Goal: Information Seeking & Learning: Check status

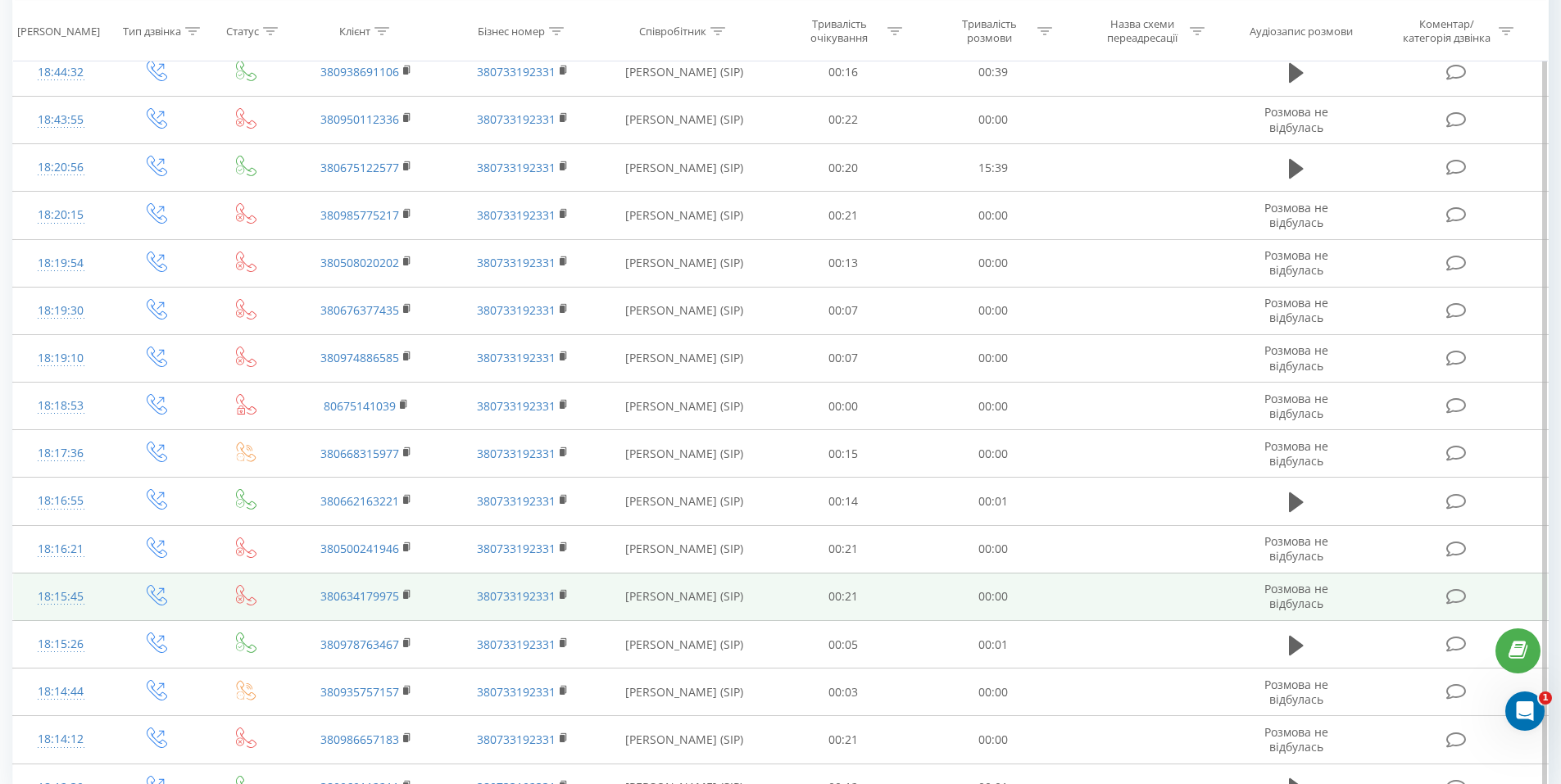
scroll to position [1272, 0]
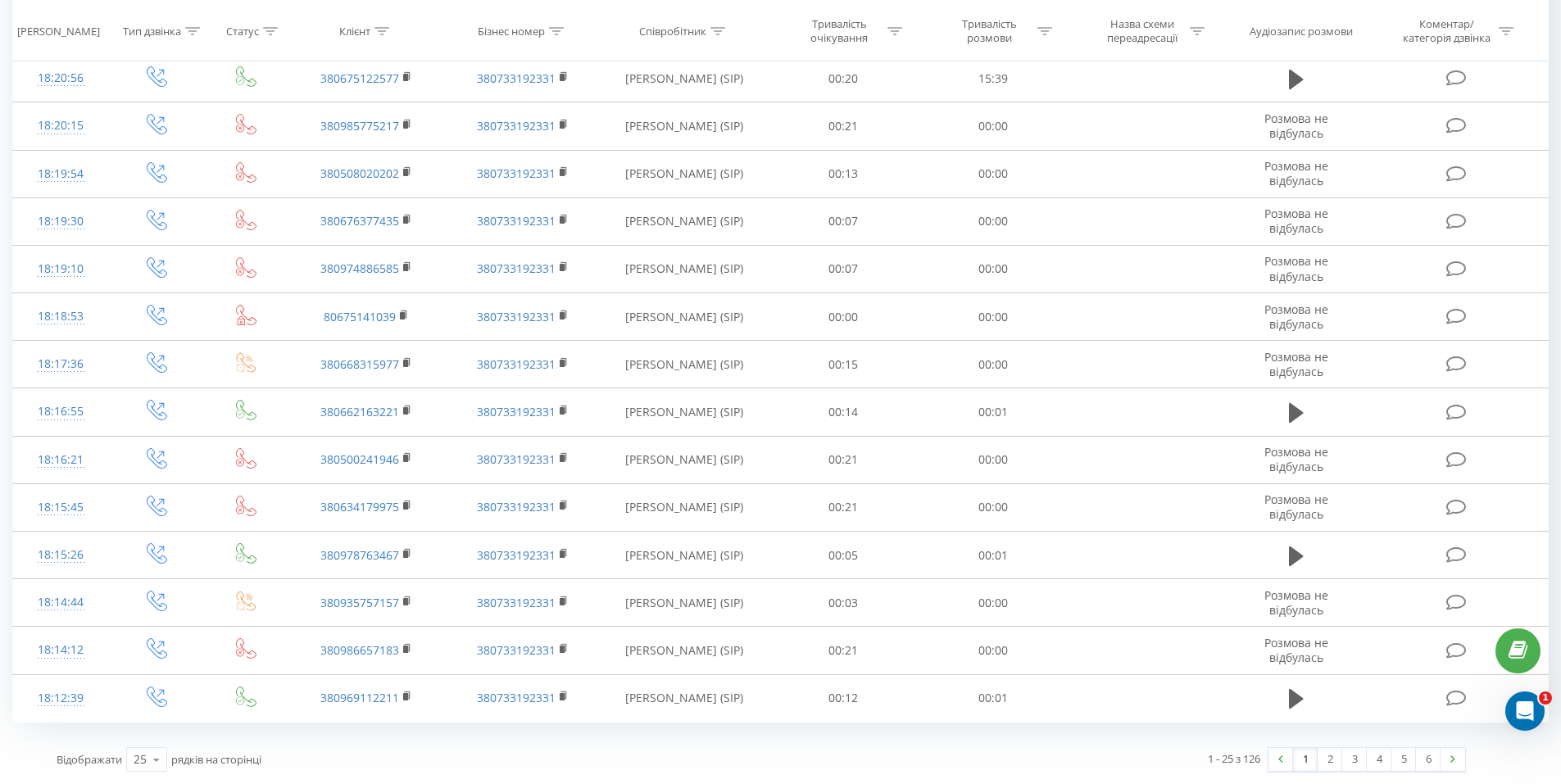
click at [586, 754] on div "Відображати 25 10 25 50 100 рядків на сторінці" at bounding box center [403, 759] width 716 height 48
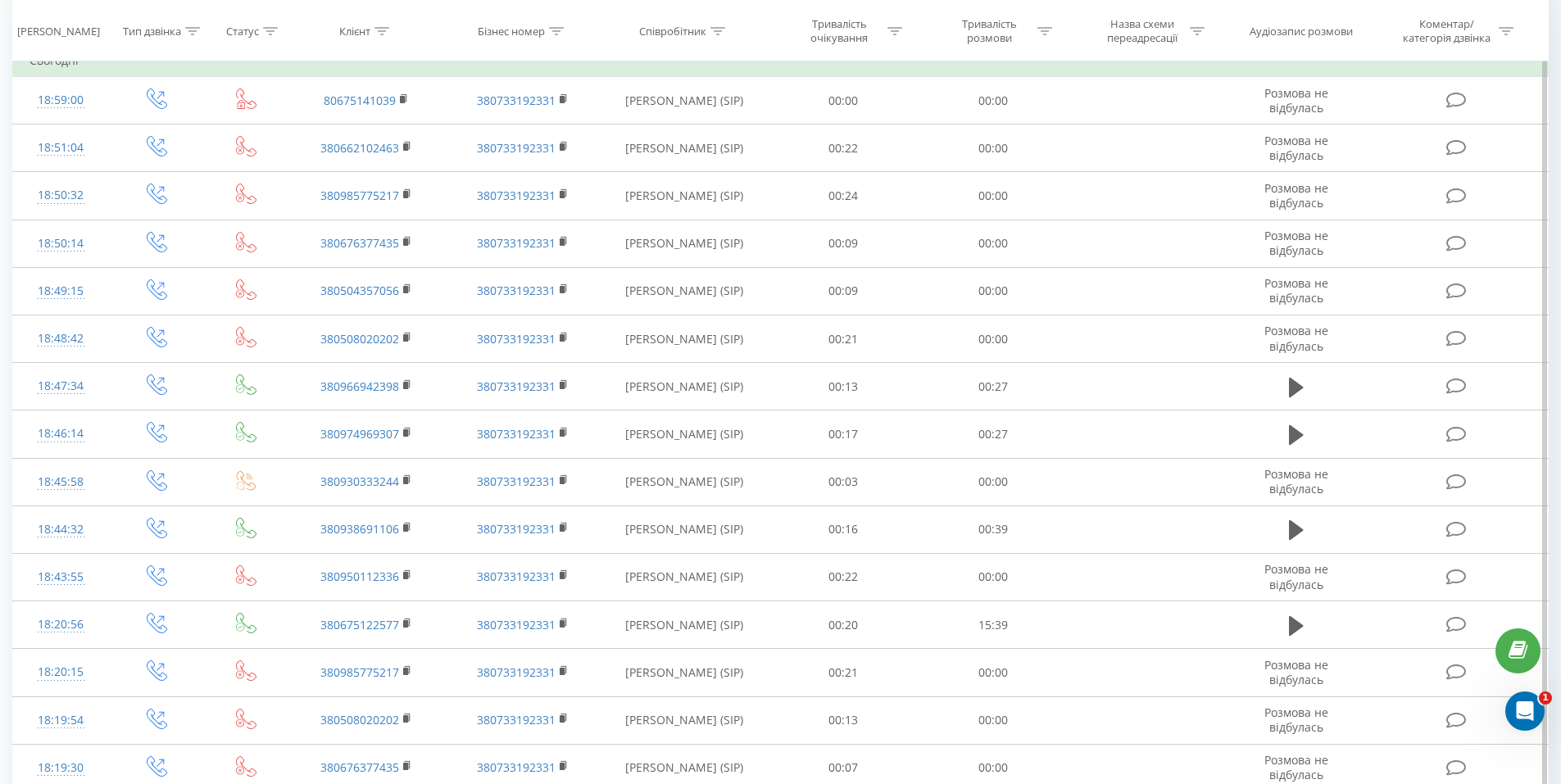
drag, startPoint x: 421, startPoint y: 25, endPoint x: 438, endPoint y: 74, distance: 51.9
click at [423, 25] on div "Клієнт" at bounding box center [367, 31] width 156 height 14
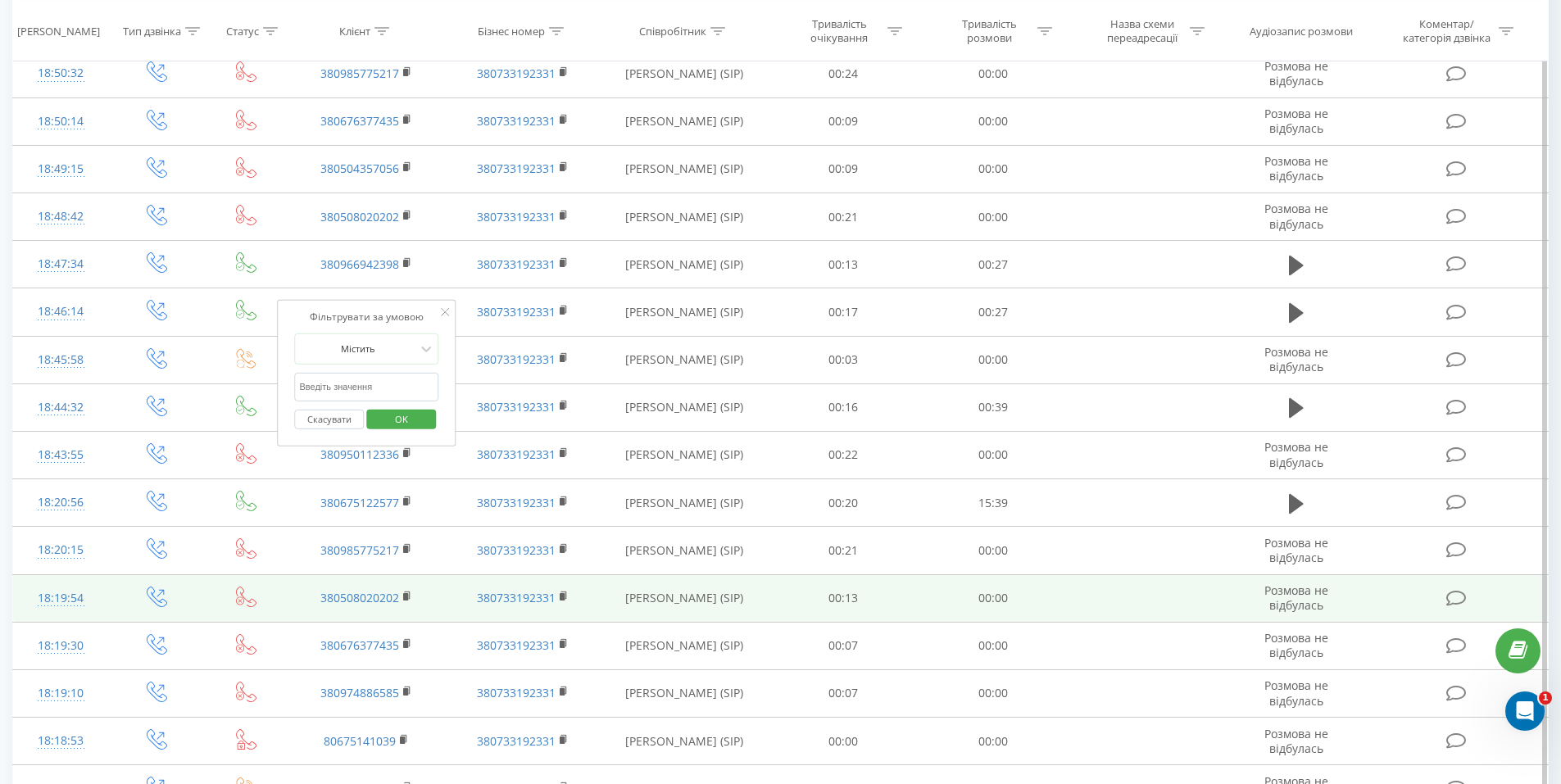
scroll to position [1272, 0]
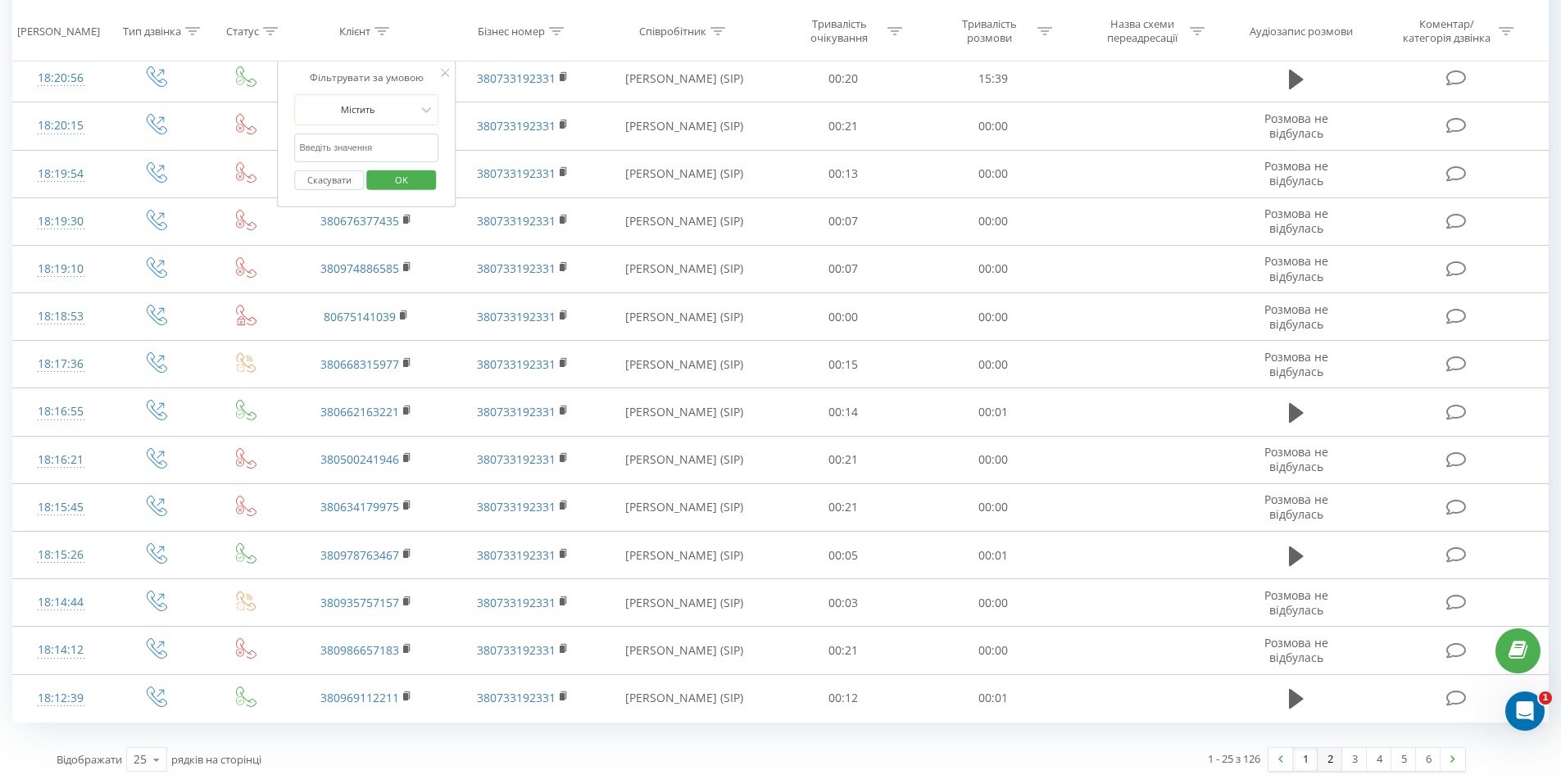
click at [1339, 762] on link "2" at bounding box center [1330, 759] width 25 height 23
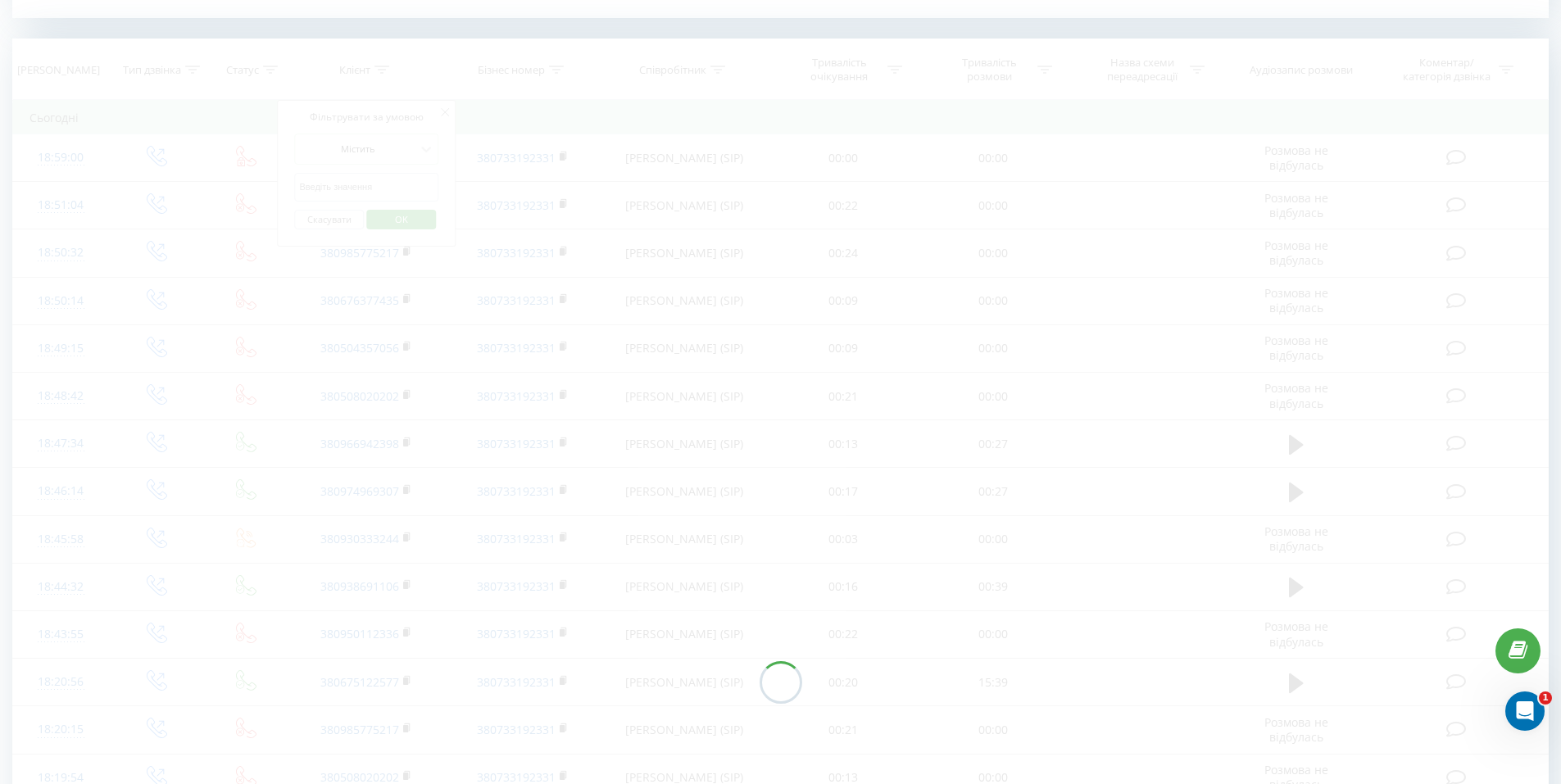
scroll to position [666, 0]
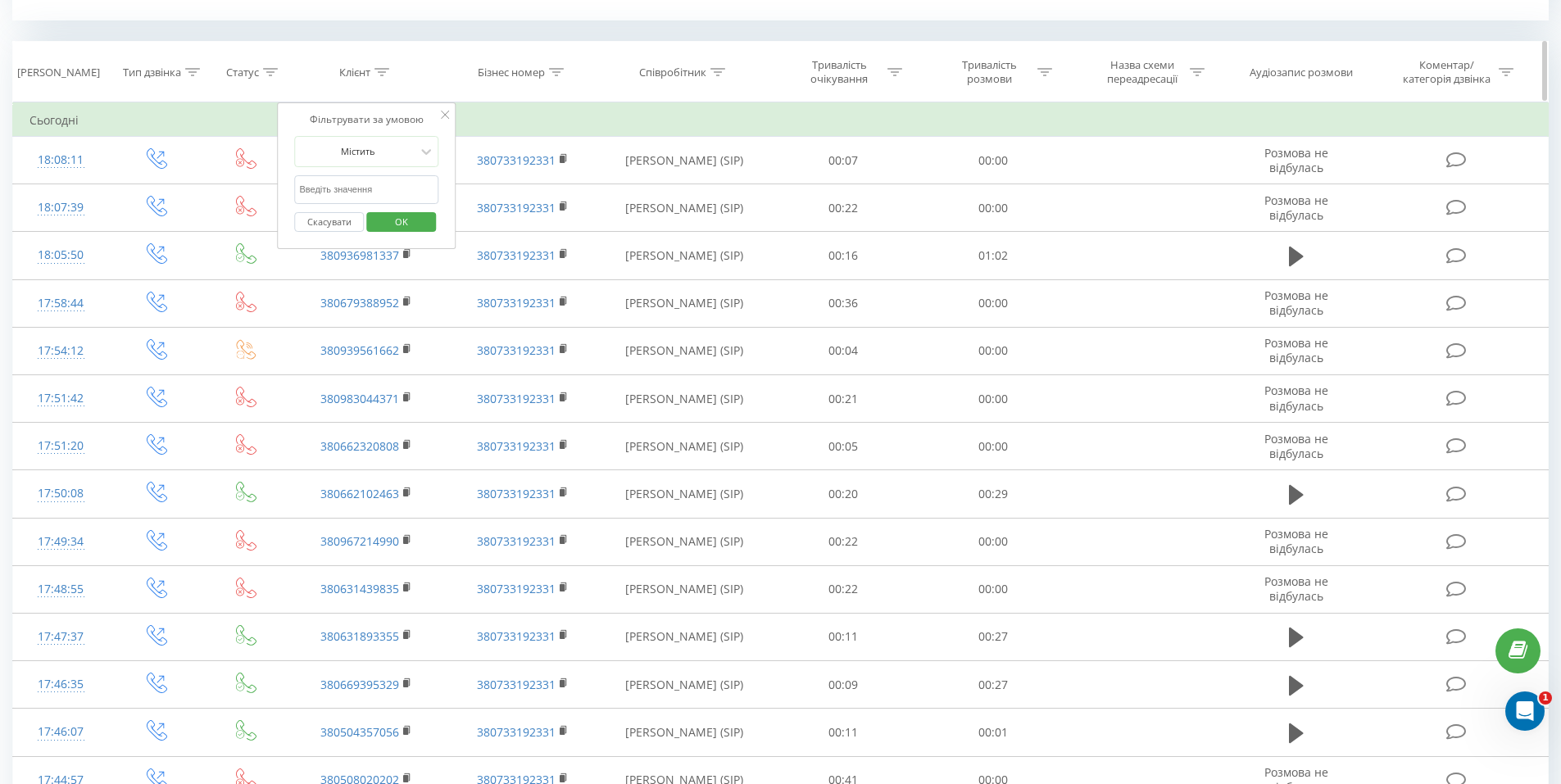
click at [477, 42] on th "Бізнес номер" at bounding box center [523, 72] width 156 height 60
click at [442, 108] on div at bounding box center [445, 115] width 8 height 16
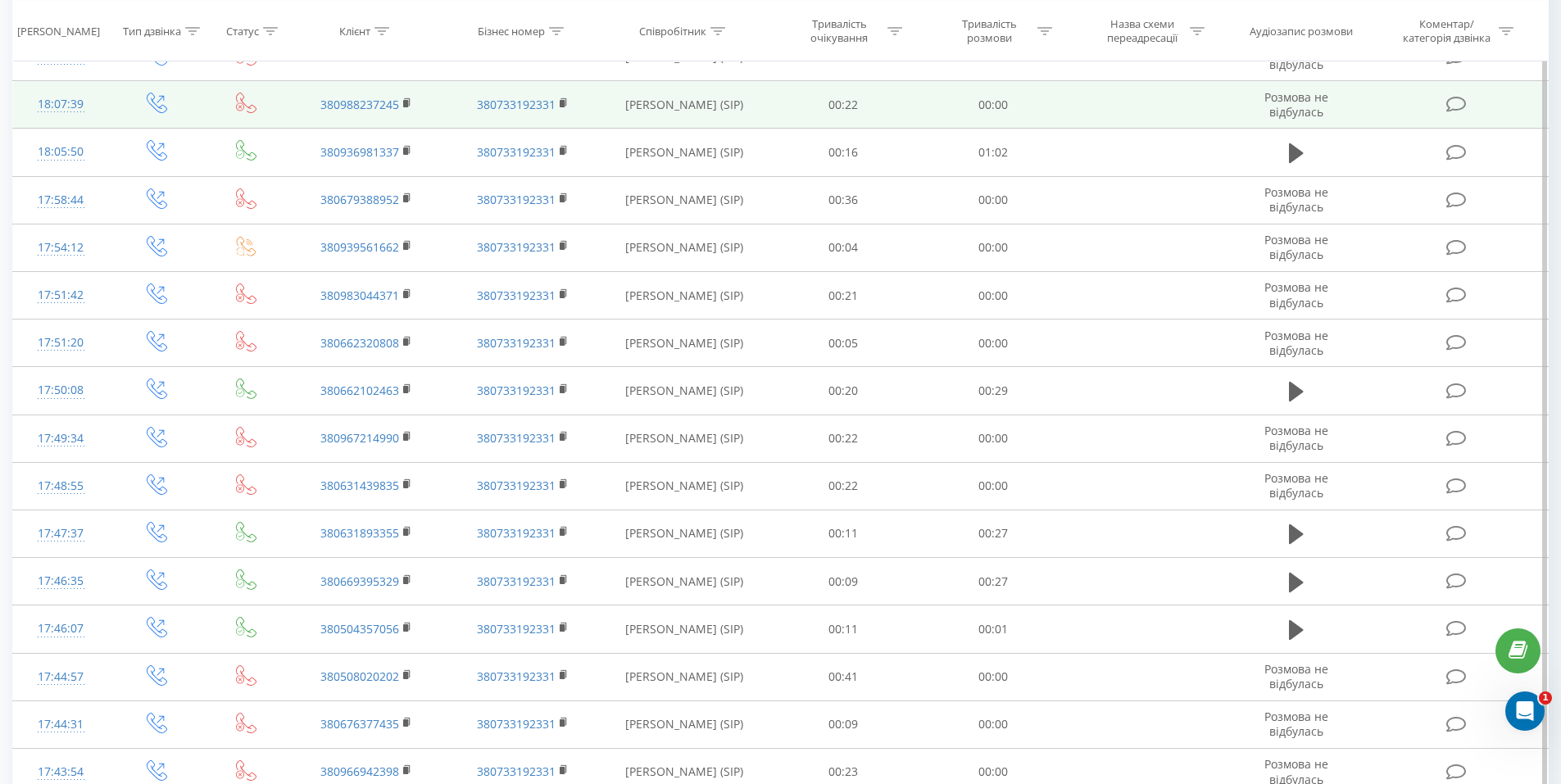
scroll to position [775, 0]
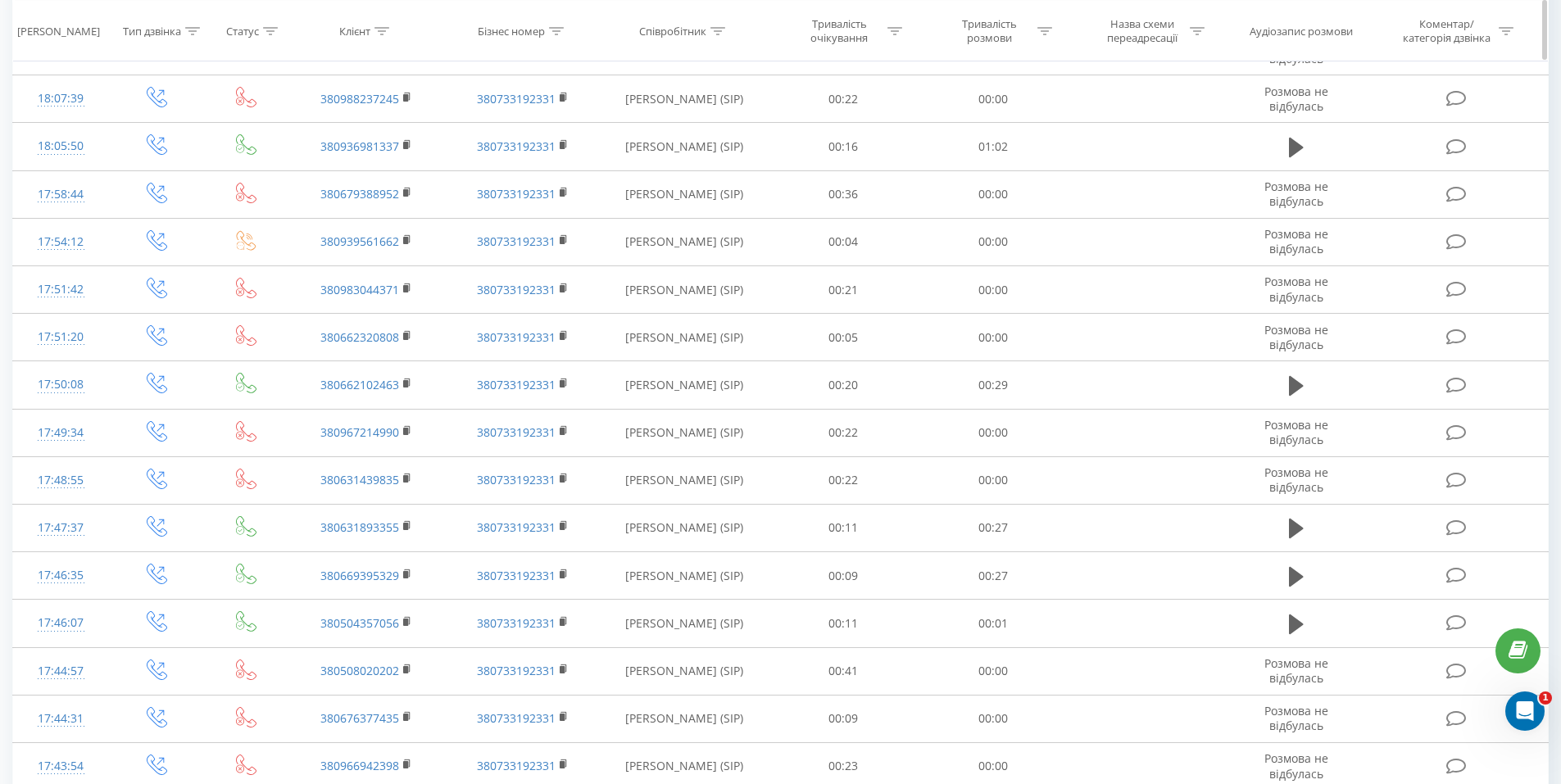
click at [1065, 12] on th "Тривалість розмови" at bounding box center [993, 31] width 150 height 60
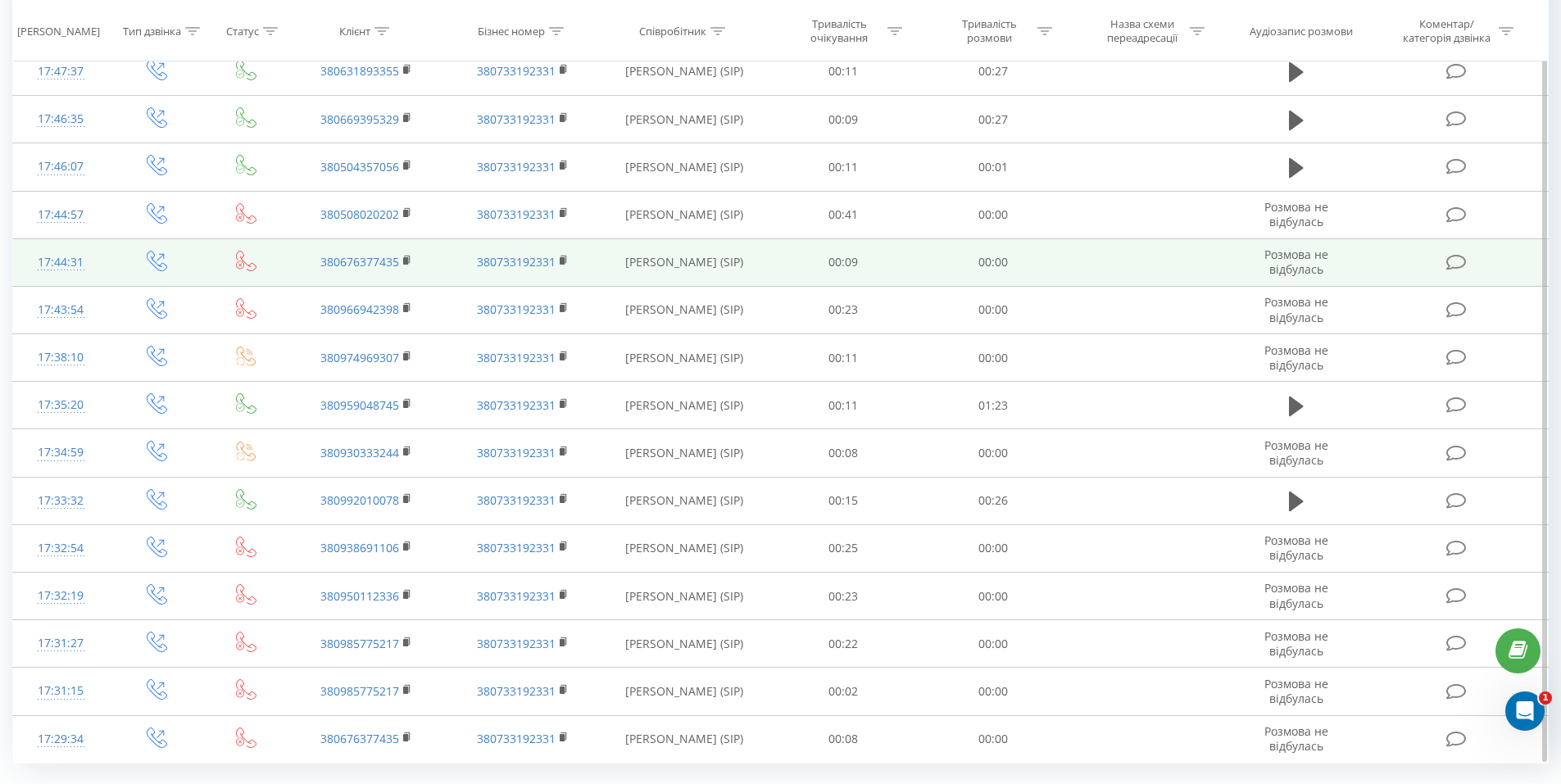
scroll to position [1272, 0]
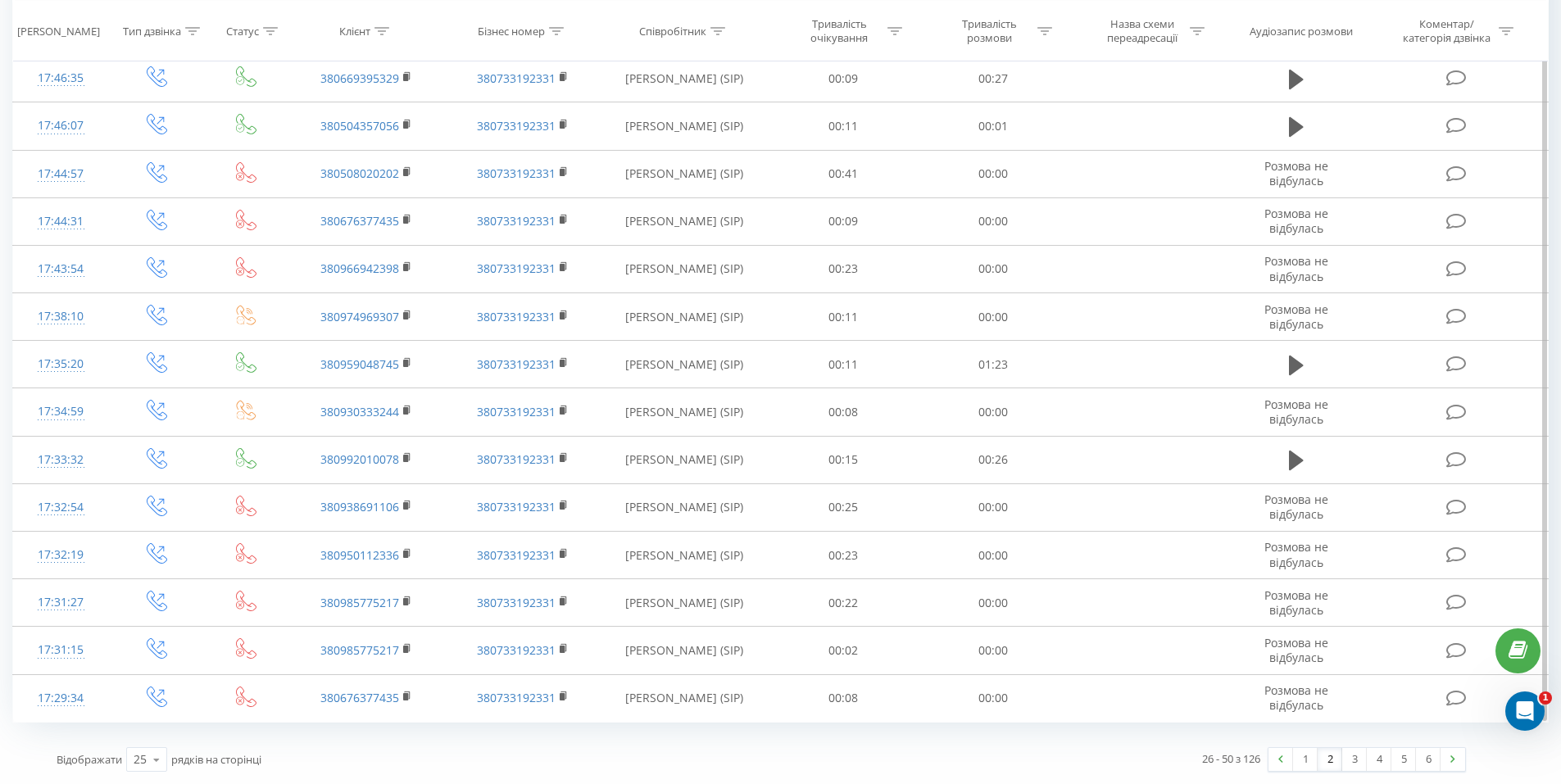
drag, startPoint x: 1091, startPoint y: 23, endPoint x: 1101, endPoint y: 66, distance: 44.1
click at [1091, 23] on span "Назва схеми переадресації" at bounding box center [1146, 30] width 114 height 27
click at [1356, 757] on link "3" at bounding box center [1355, 759] width 25 height 23
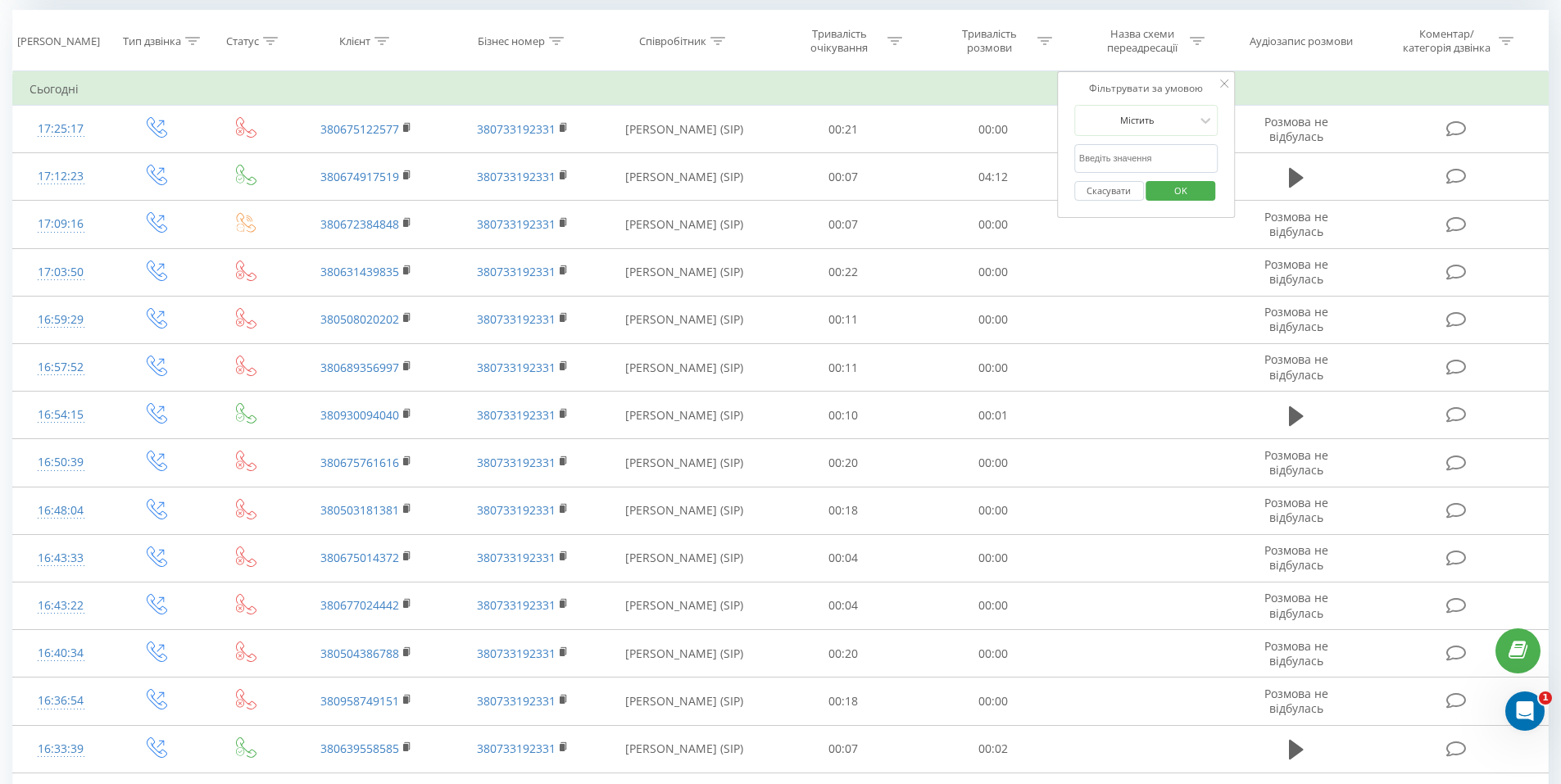
scroll to position [666, 0]
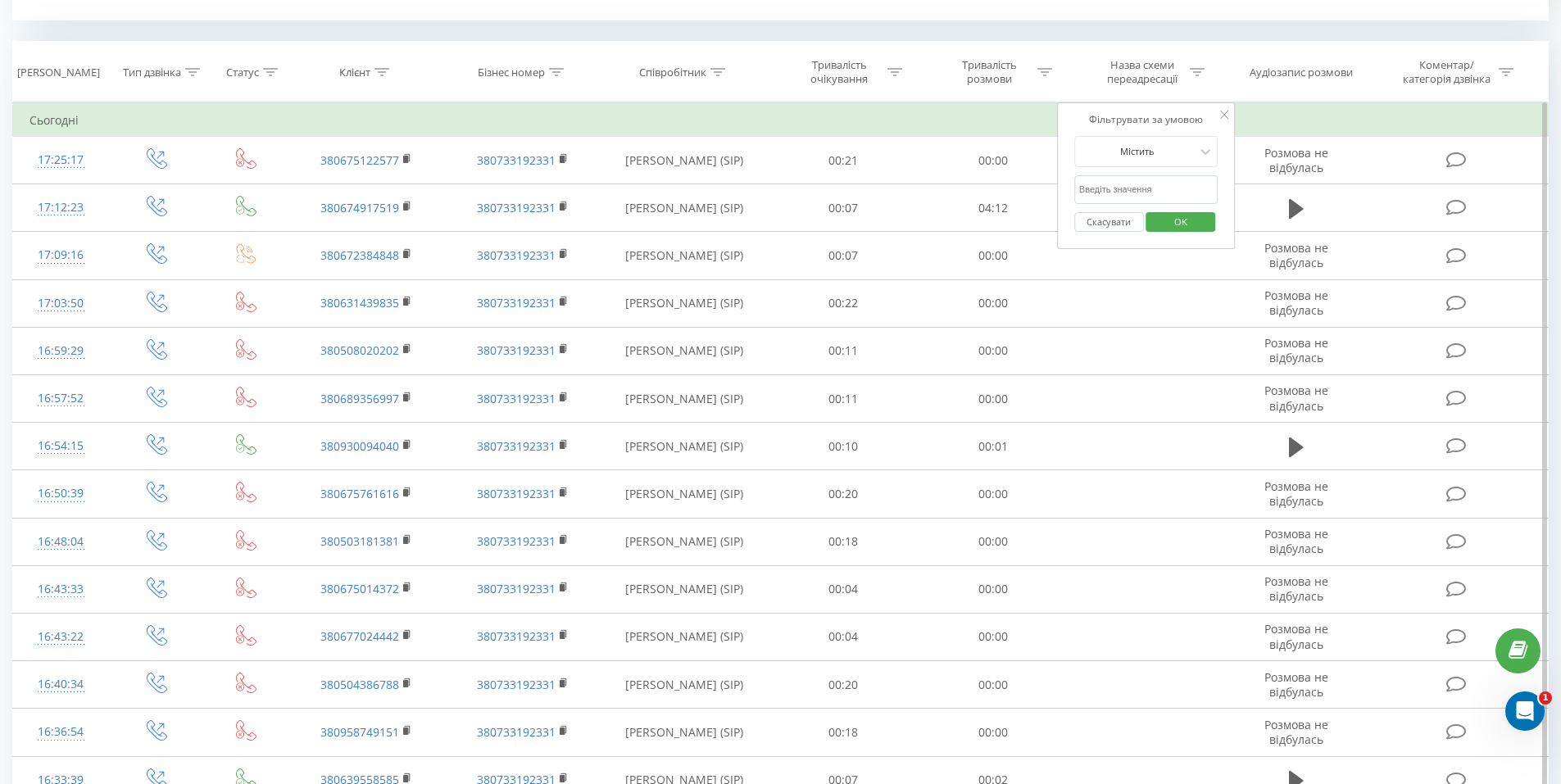
click at [1229, 112] on div "Фільтрувати за умовою Містить Скасувати OK" at bounding box center [1146, 176] width 179 height 147
click at [1227, 116] on icon at bounding box center [1223, 114] width 8 height 8
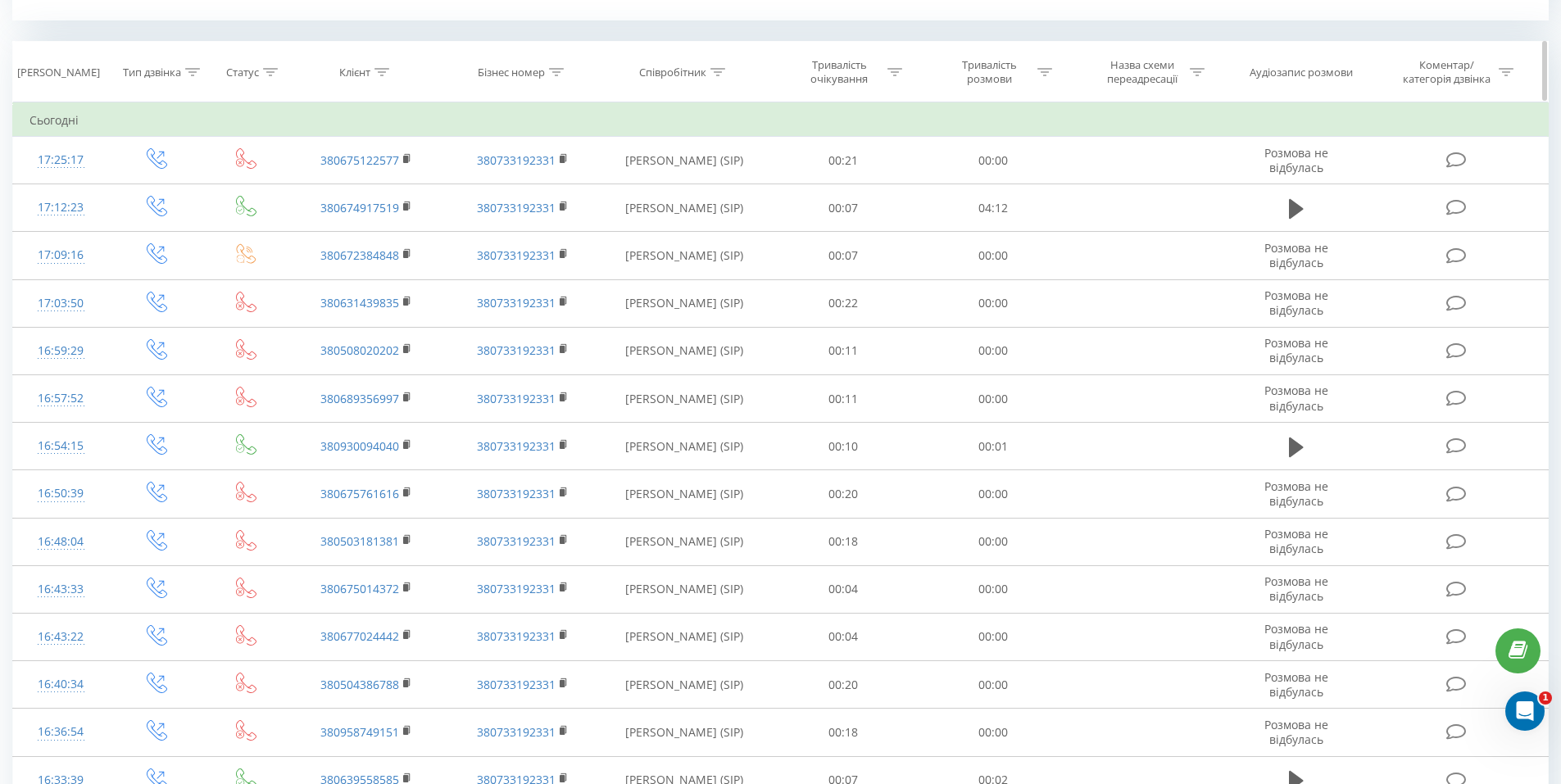
drag, startPoint x: 1067, startPoint y: 27, endPoint x: 1045, endPoint y: 81, distance: 58.3
click at [1067, 27] on div "Всі дзвінки Основний Графік Експорт .csv .xls .xlsx [DATE] - [DATE] Коли дані м…" at bounding box center [780, 387] width 1536 height 2006
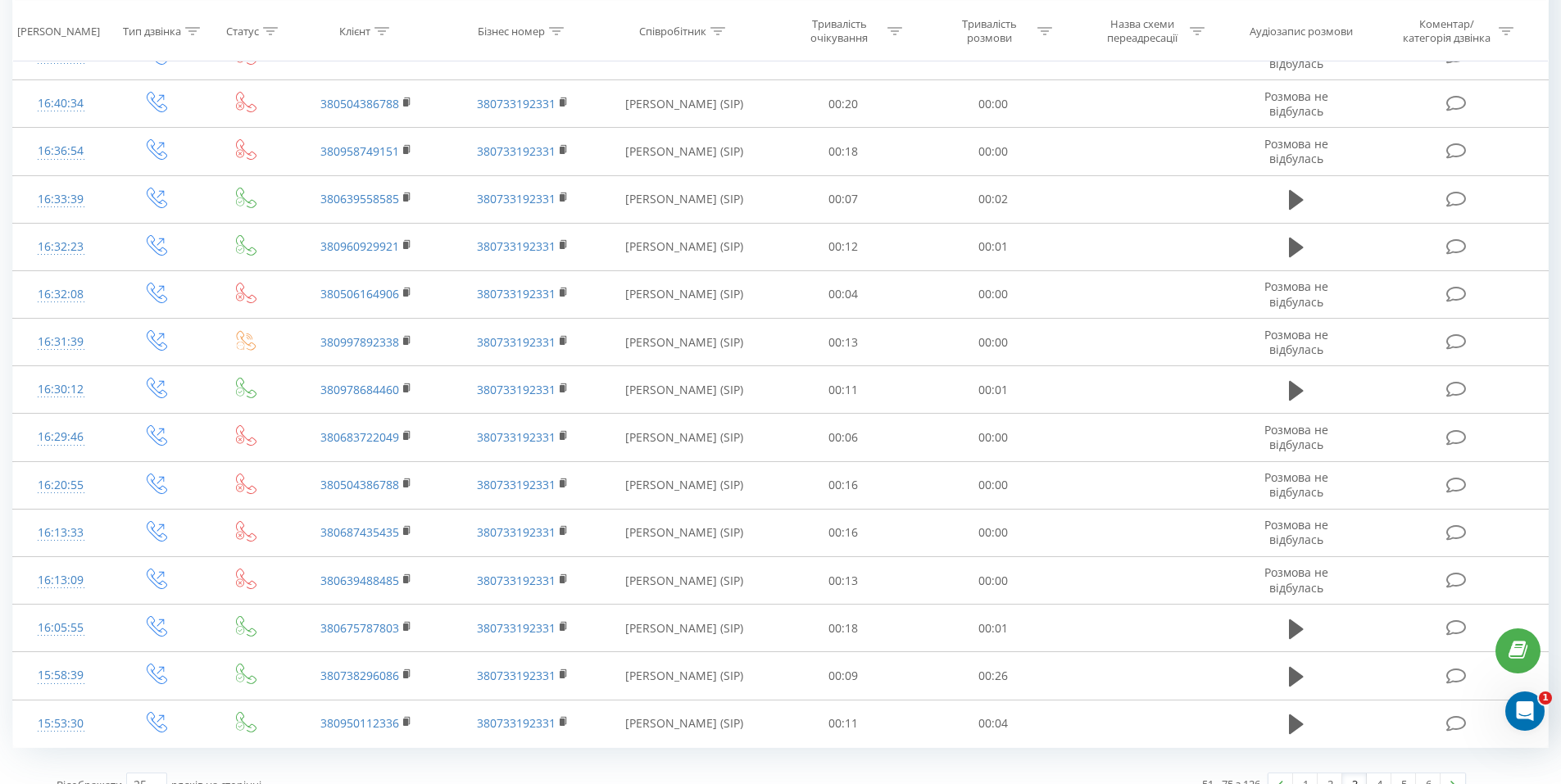
scroll to position [1272, 0]
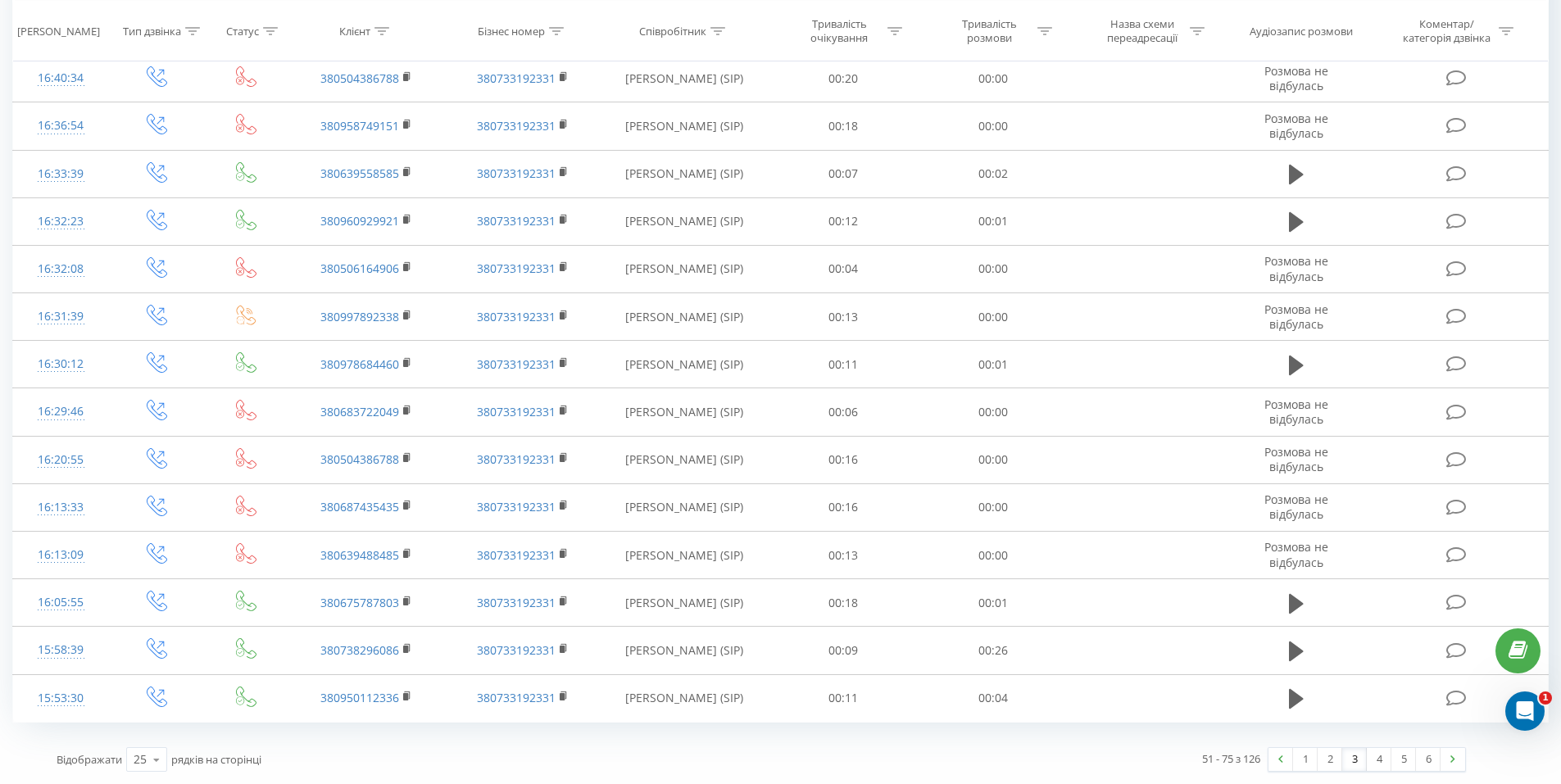
click at [1107, 758] on div "51 - 75 з 126 1 2 3 4 5 6" at bounding box center [1119, 759] width 716 height 48
click at [1398, 760] on link "5" at bounding box center [1403, 759] width 25 height 23
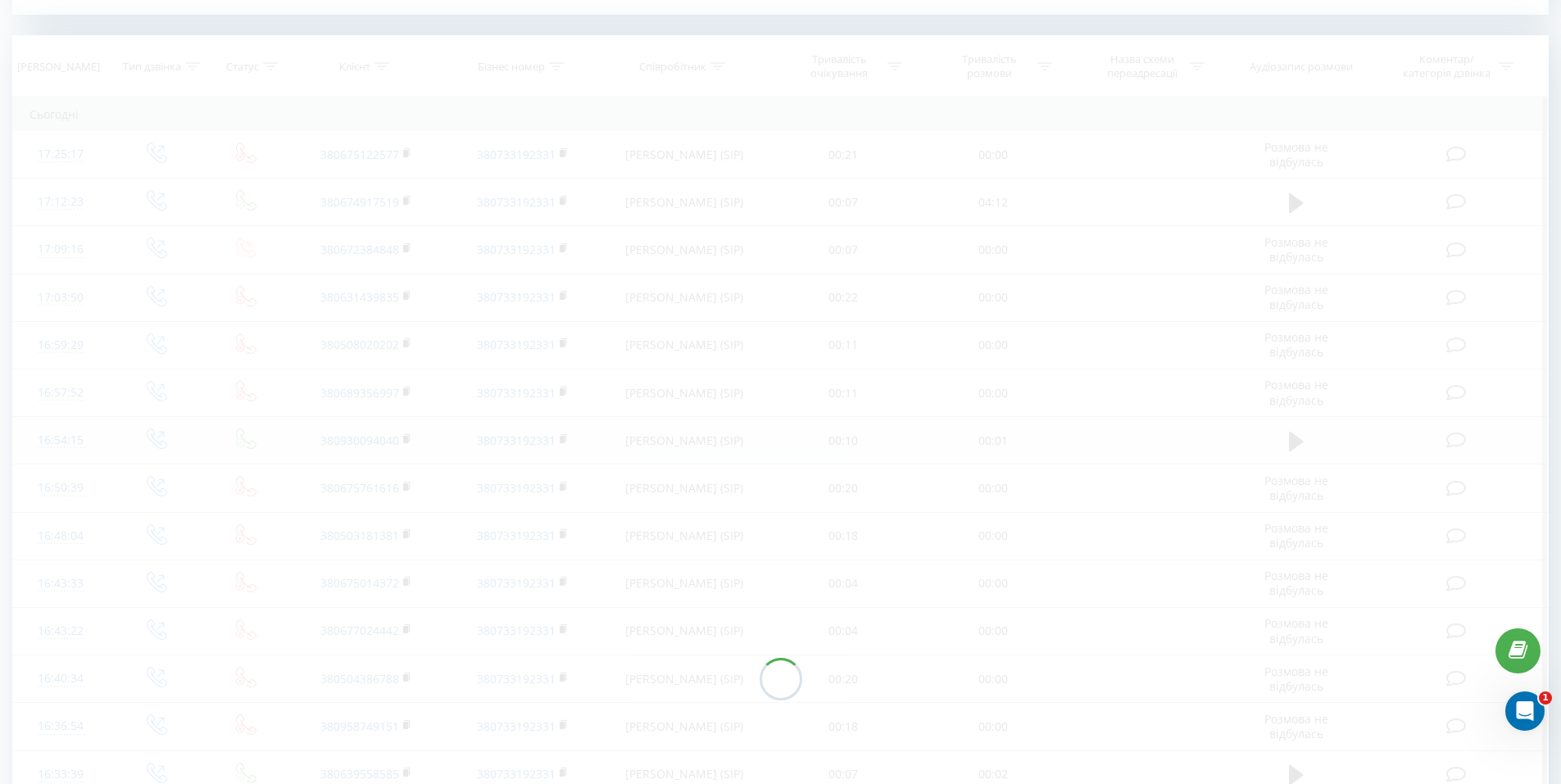
scroll to position [666, 0]
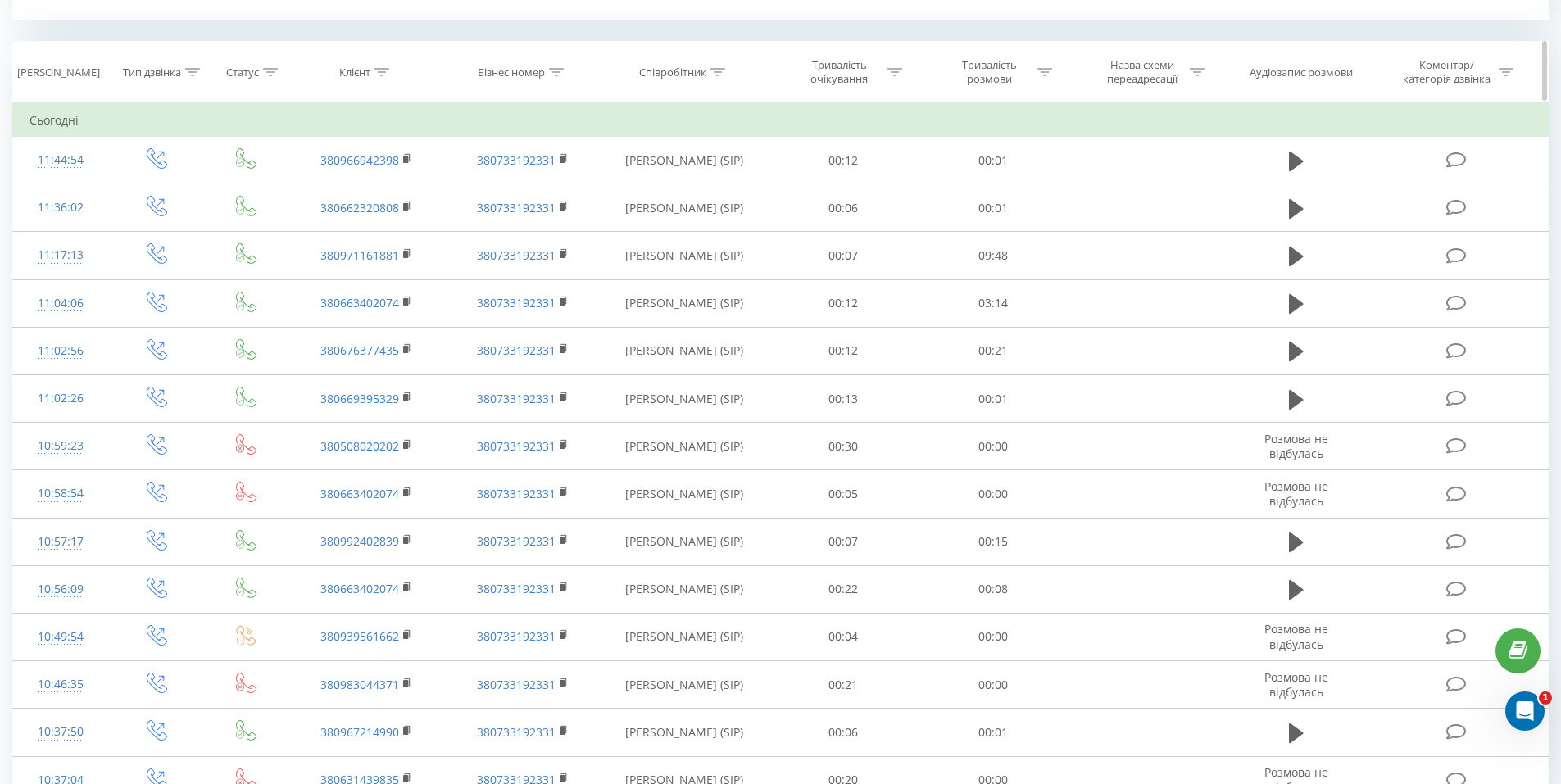
click at [944, 50] on th "Тривалість розмови" at bounding box center [993, 72] width 150 height 60
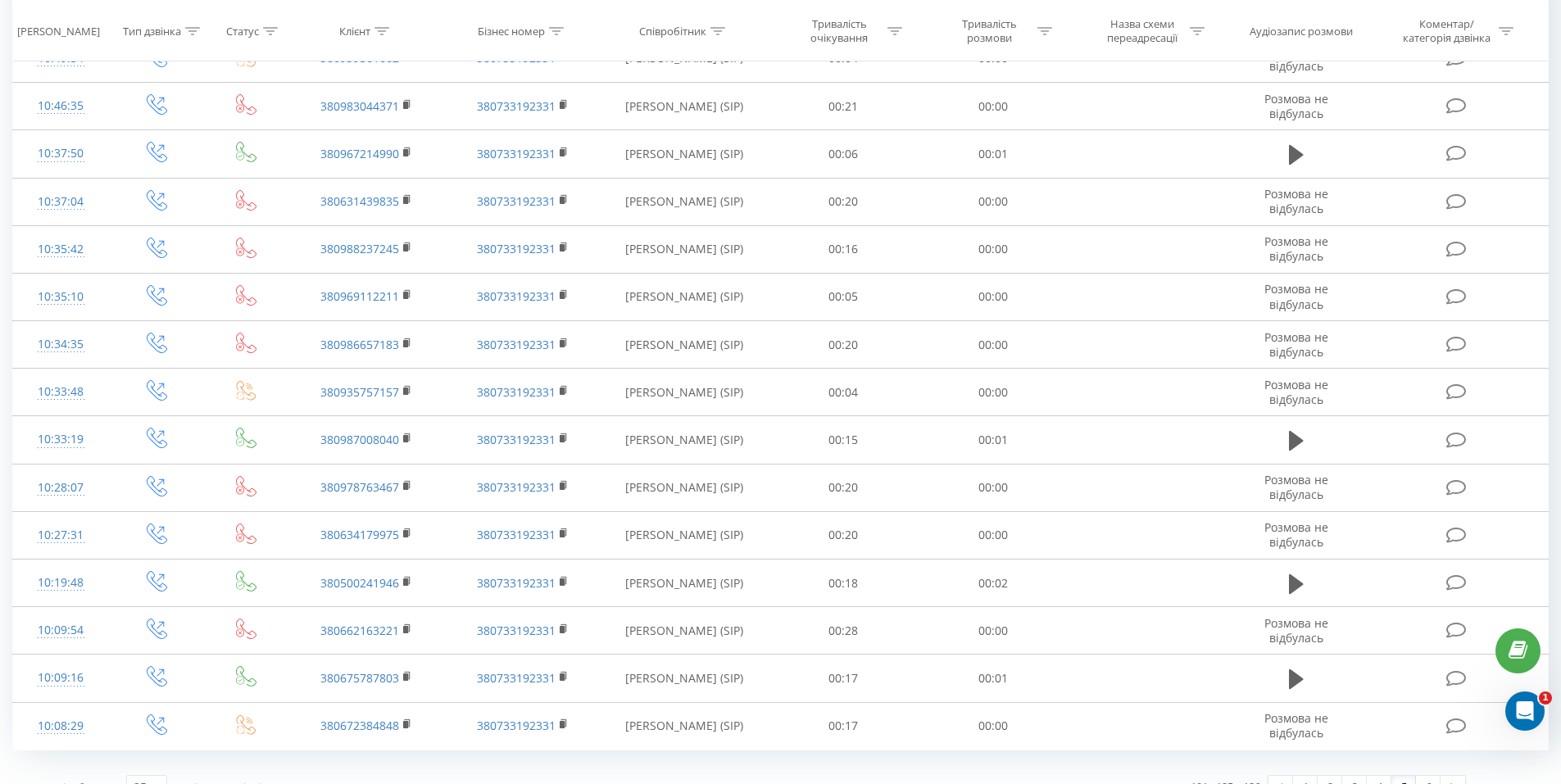
scroll to position [1272, 0]
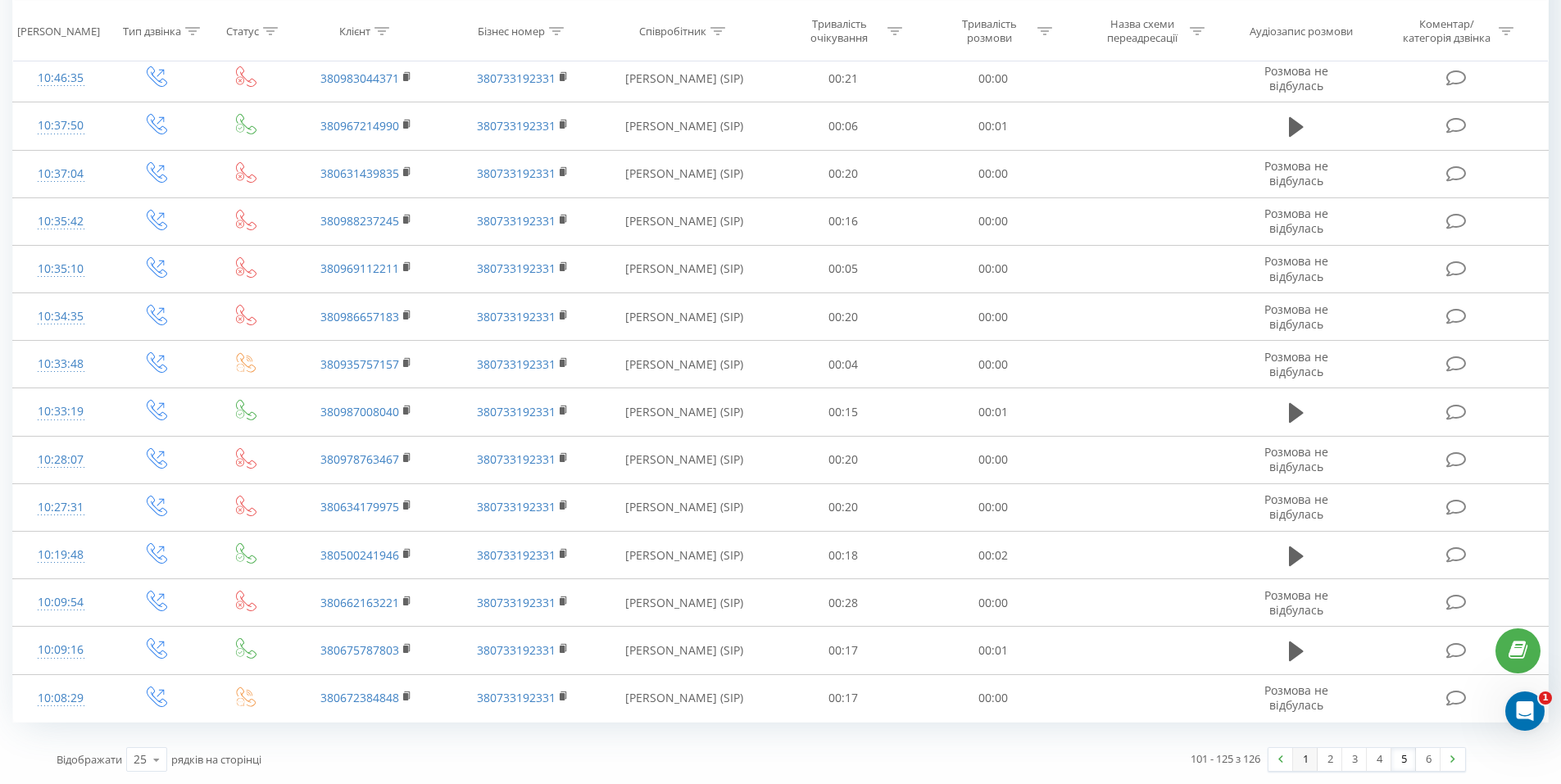
drag, startPoint x: 1122, startPoint y: 758, endPoint x: 1308, endPoint y: 765, distance: 186.1
click at [1122, 758] on div "101 - 125 з 126 1 2 3 4 5 6" at bounding box center [1119, 759] width 716 height 48
click at [1424, 760] on link "6" at bounding box center [1428, 759] width 25 height 23
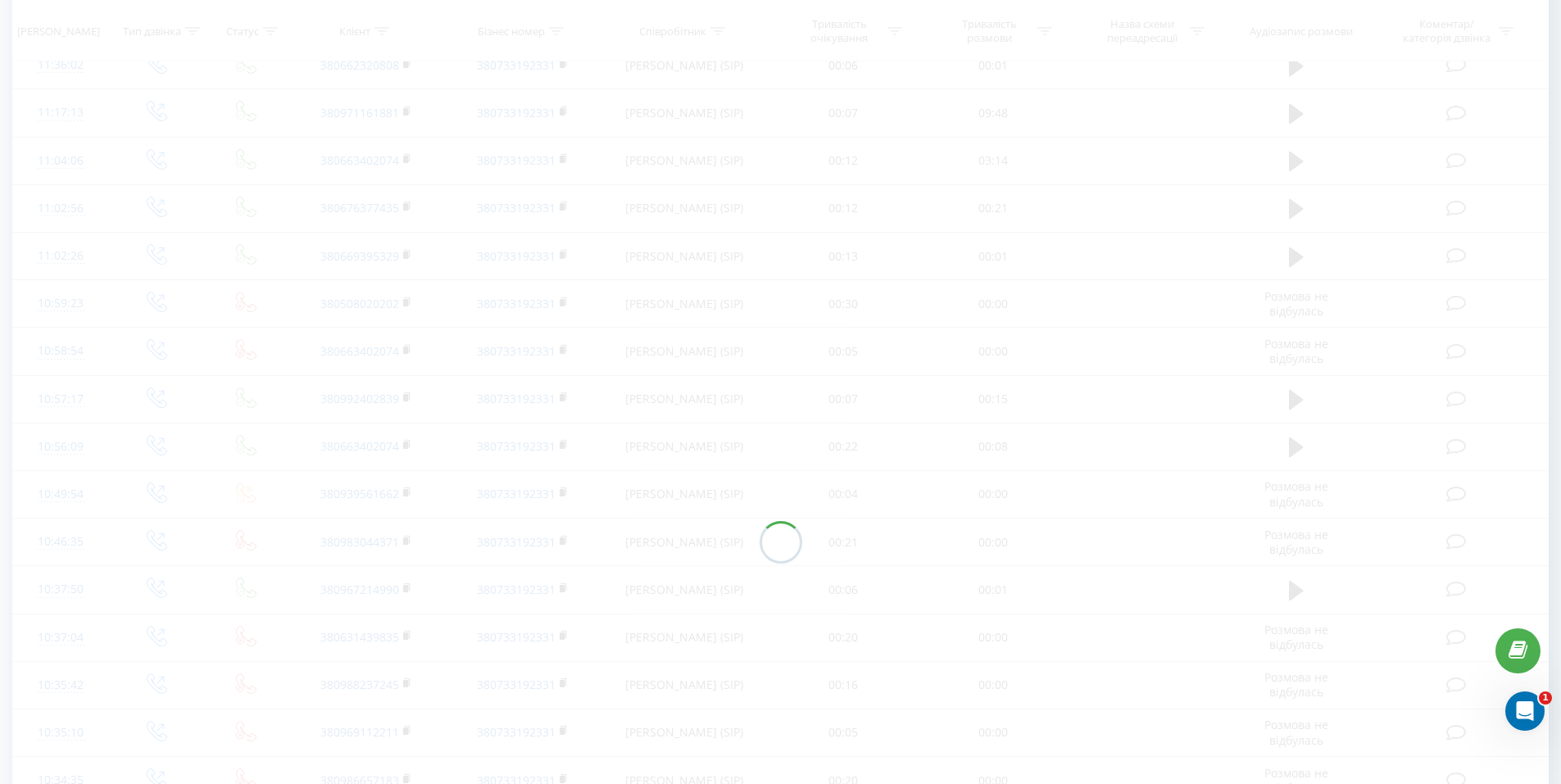
scroll to position [415, 0]
